Goal: Task Accomplishment & Management: Manage account settings

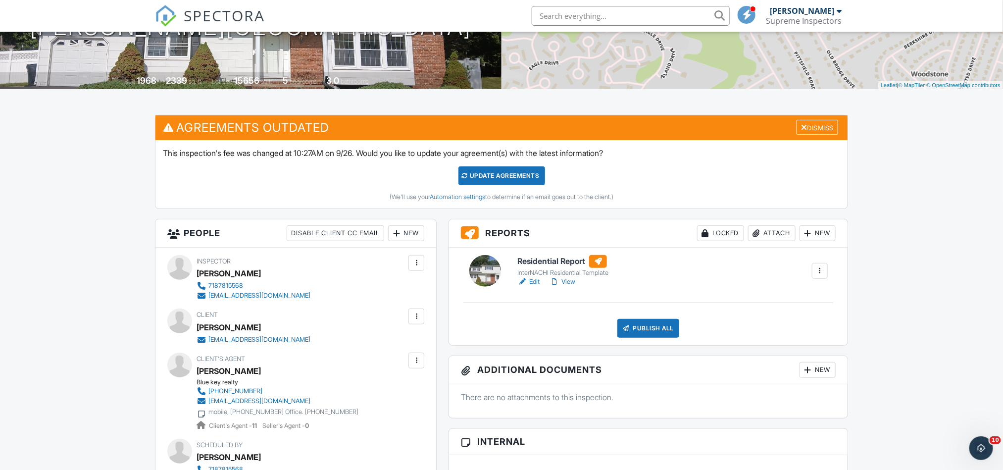
scroll to position [198, 0]
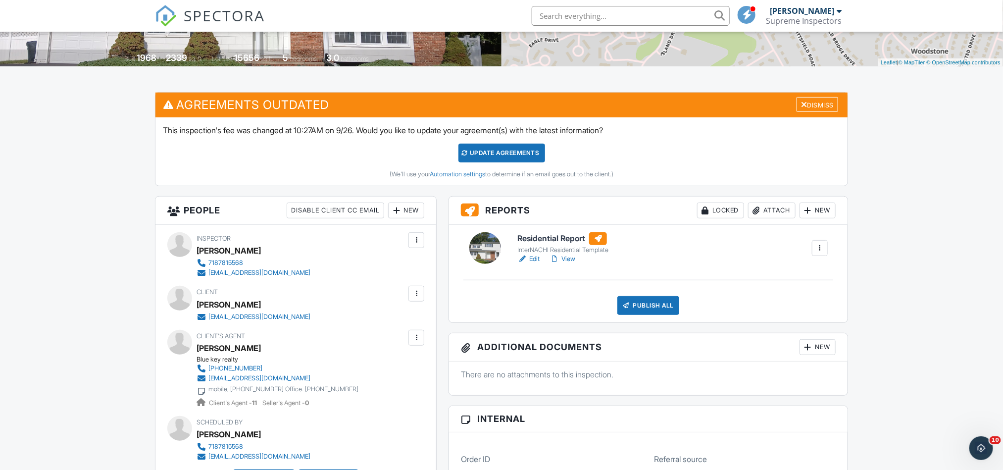
click at [528, 263] on link "Edit" at bounding box center [528, 259] width 22 height 10
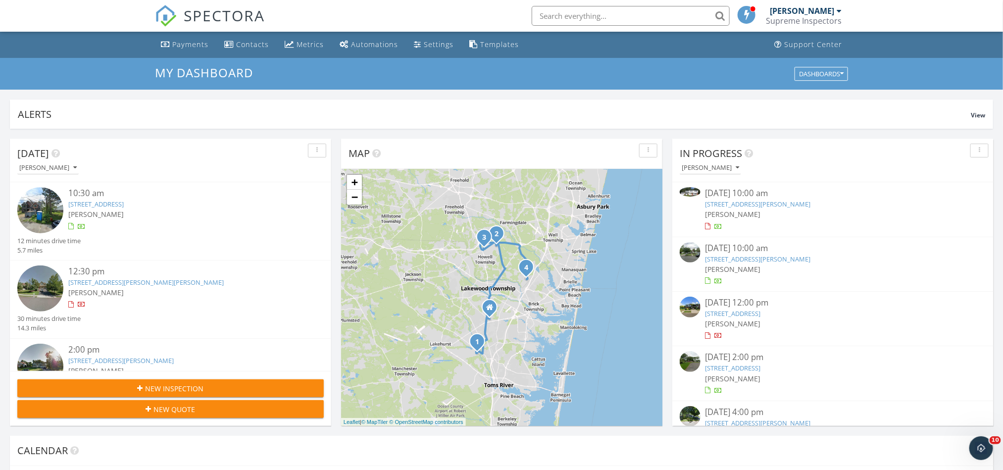
click at [802, 199] on div "09/22/25 10:00 am" at bounding box center [832, 193] width 255 height 12
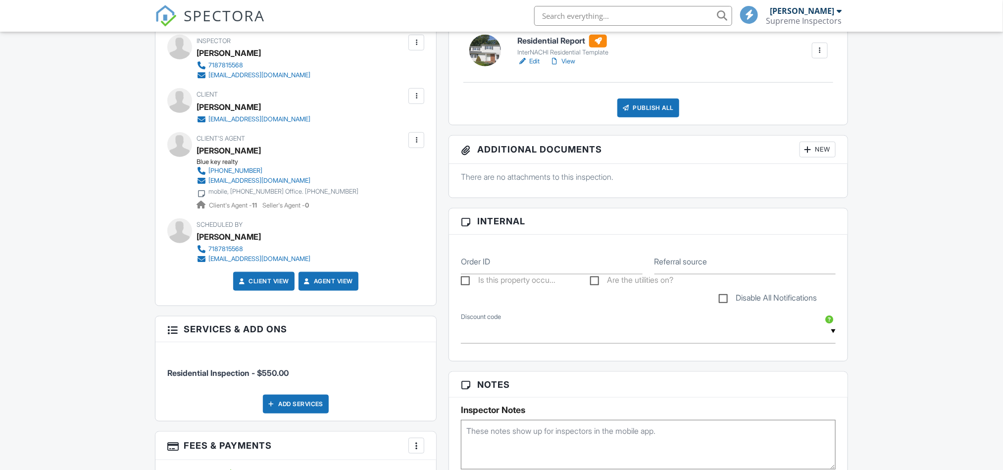
click at [535, 58] on link "Edit" at bounding box center [528, 61] width 22 height 10
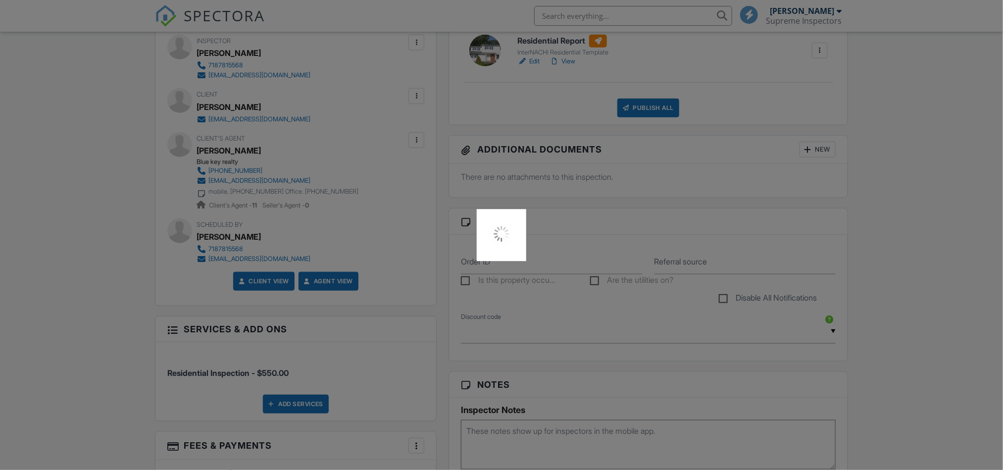
click at [581, 291] on div at bounding box center [501, 235] width 1003 height 470
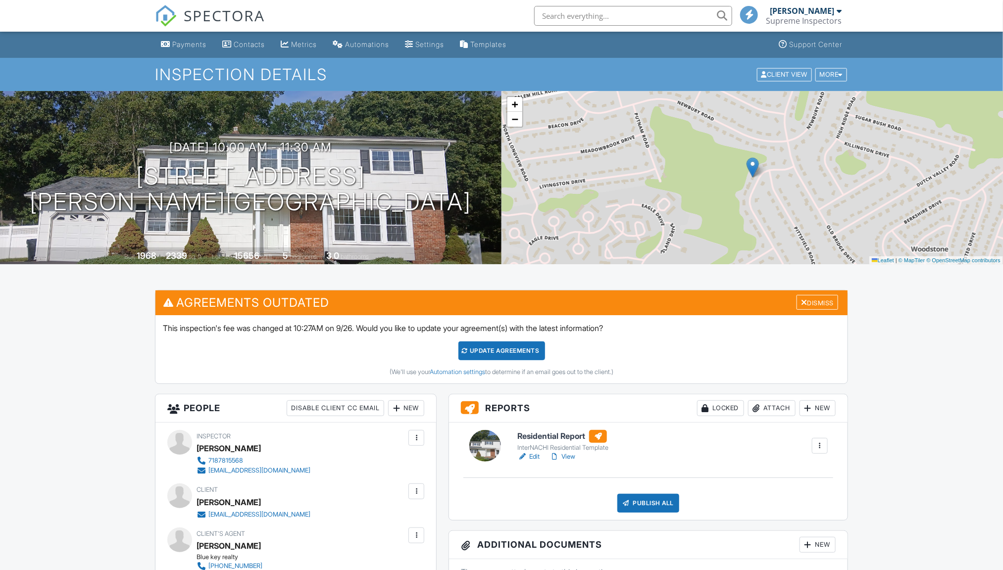
click at [508, 69] on h1 "Inspection Details" at bounding box center [501, 74] width 693 height 17
